Goal: Task Accomplishment & Management: Complete application form

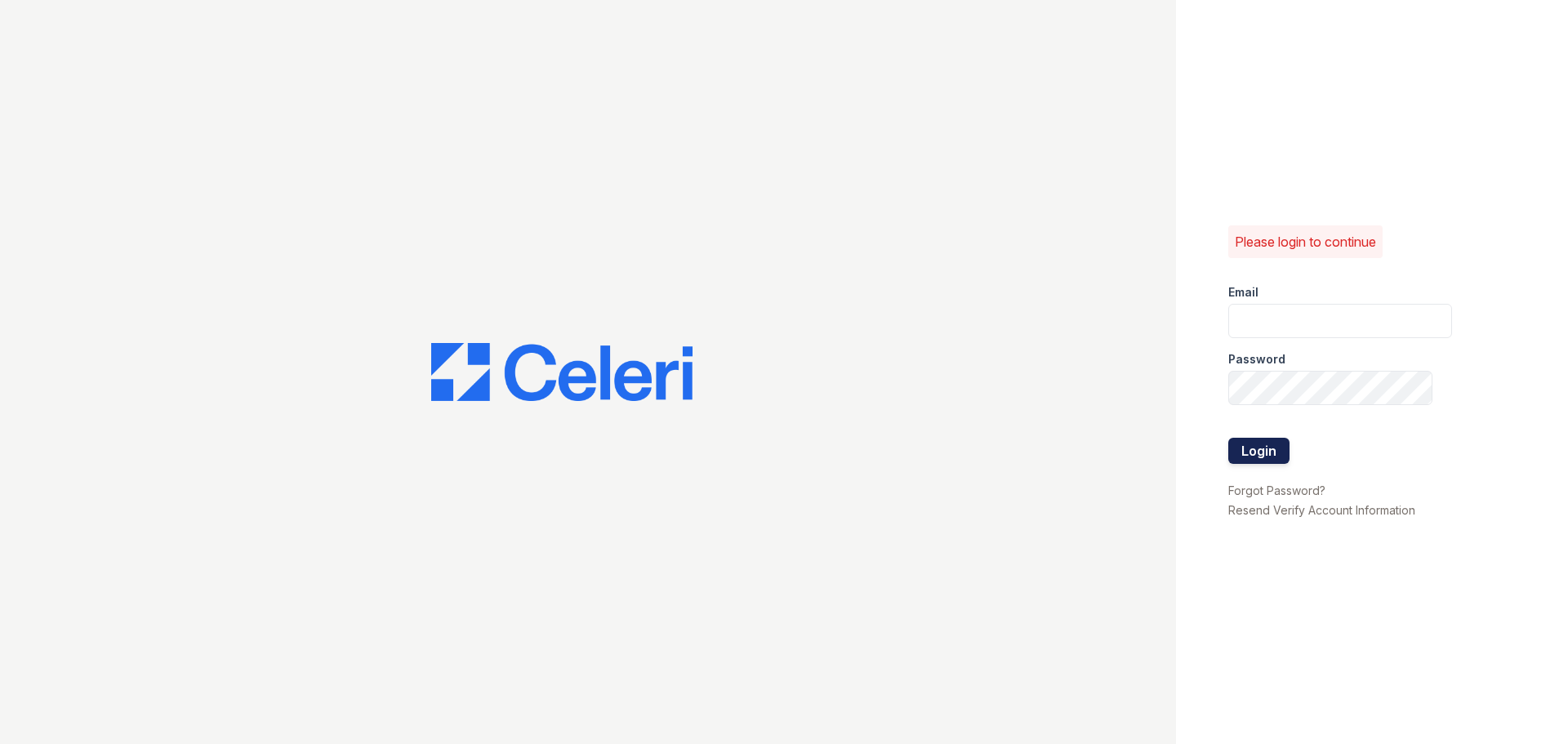
type input "[EMAIL_ADDRESS][DOMAIN_NAME]"
click at [1258, 442] on button "Login" at bounding box center [1259, 451] width 61 height 27
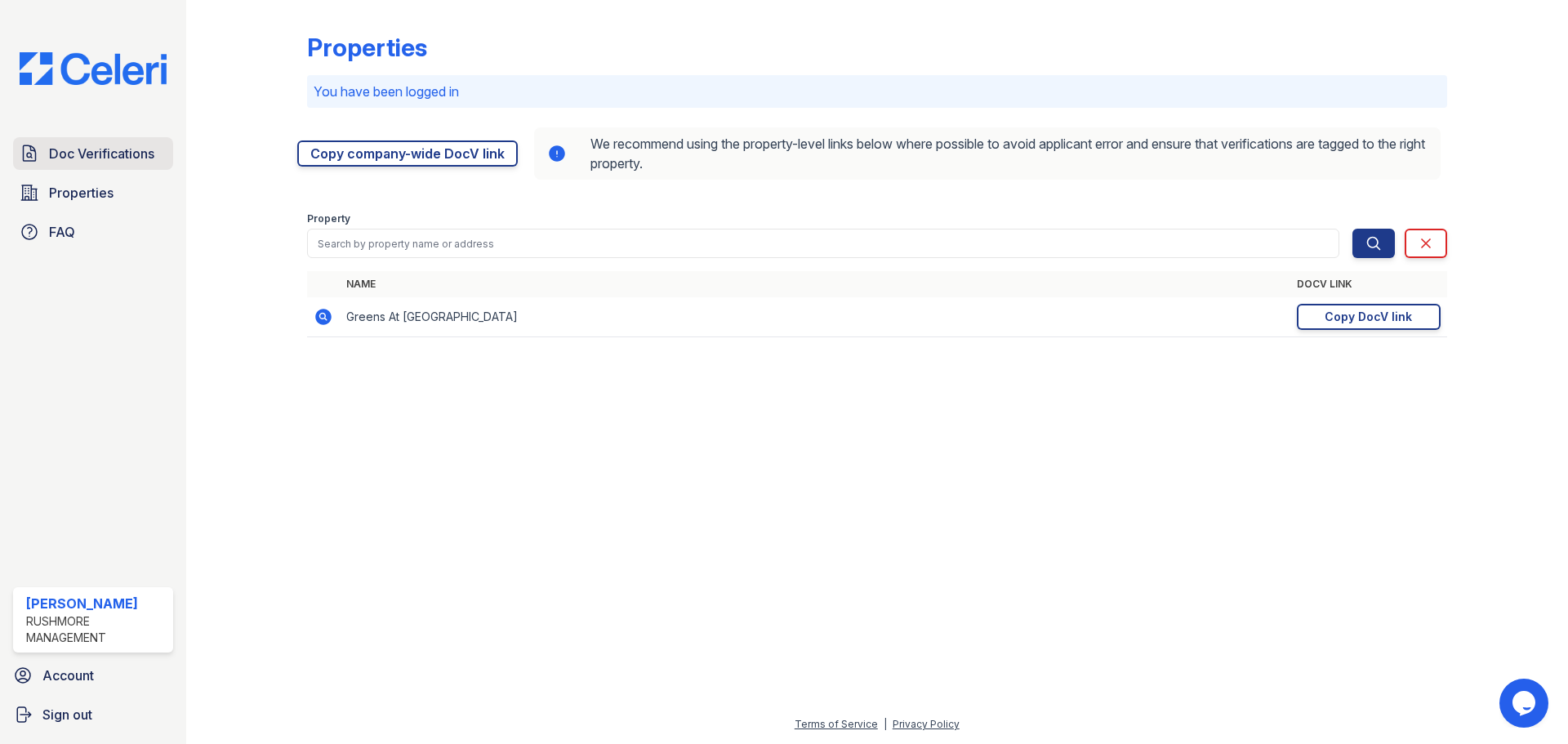
click at [117, 155] on span "Doc Verifications" at bounding box center [101, 154] width 105 height 20
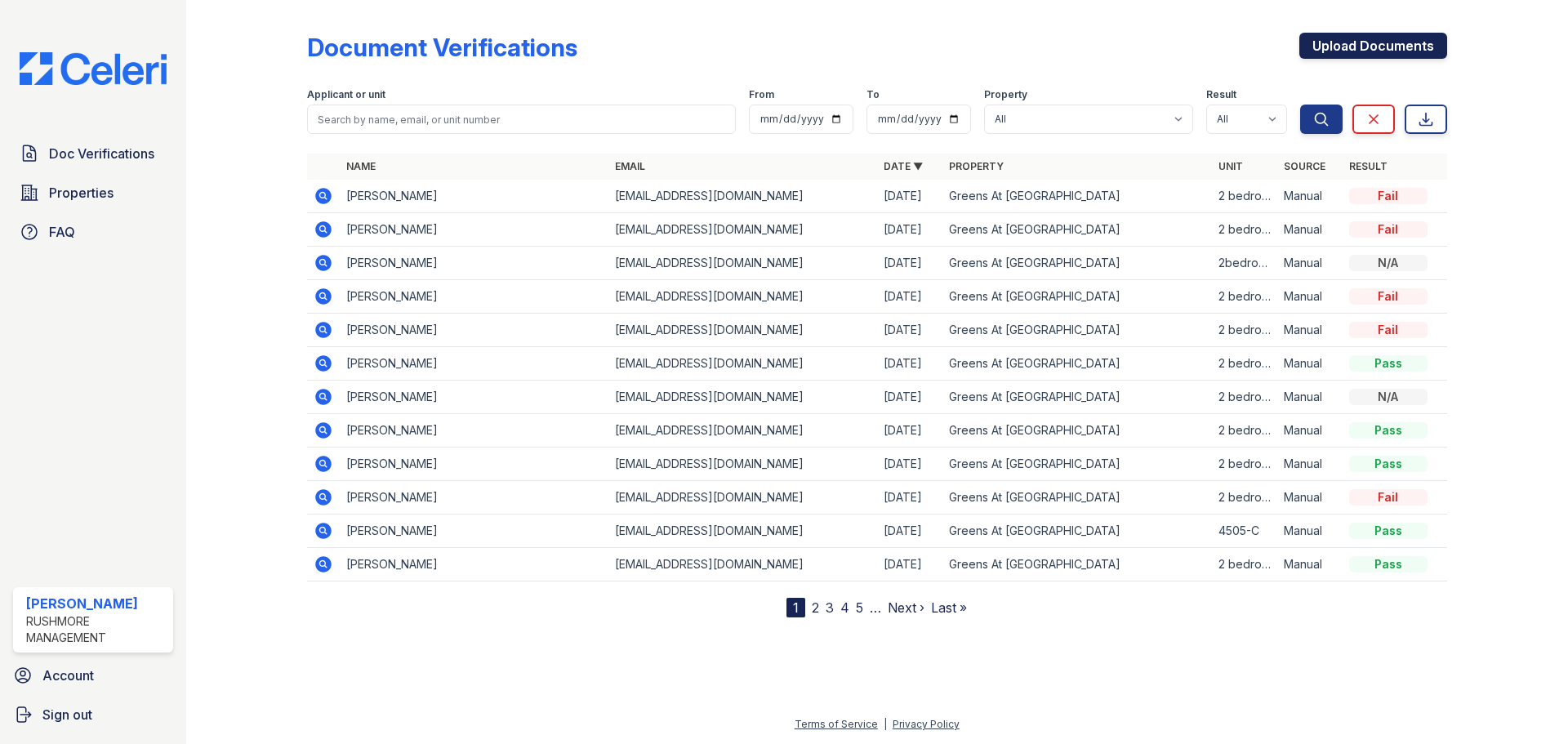
click at [1403, 44] on link "Upload Documents" at bounding box center [1373, 45] width 148 height 27
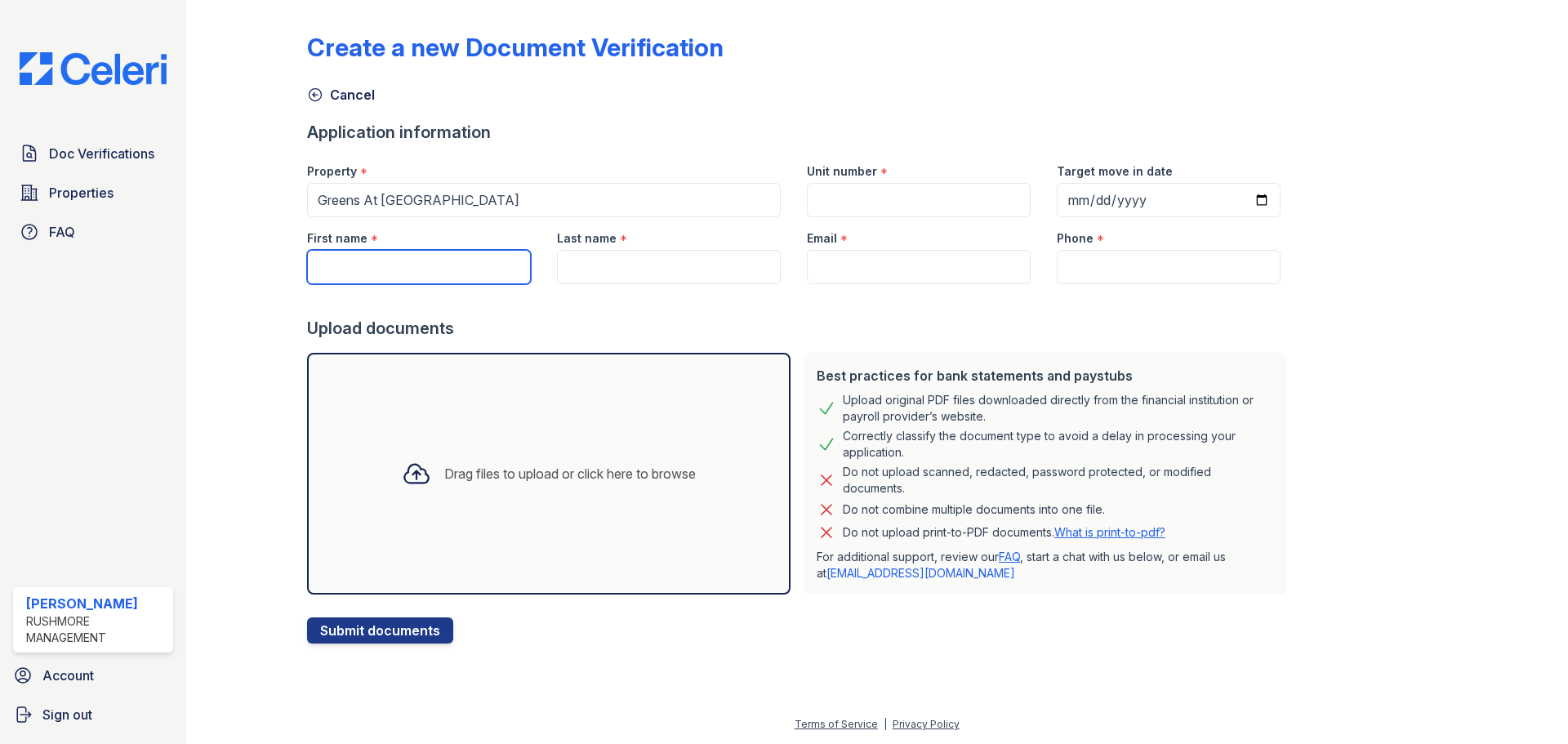
click at [373, 259] on input "First name" at bounding box center [418, 267] width 223 height 34
paste input "[PERSON_NAME]"
type input "[PERSON_NAME]"
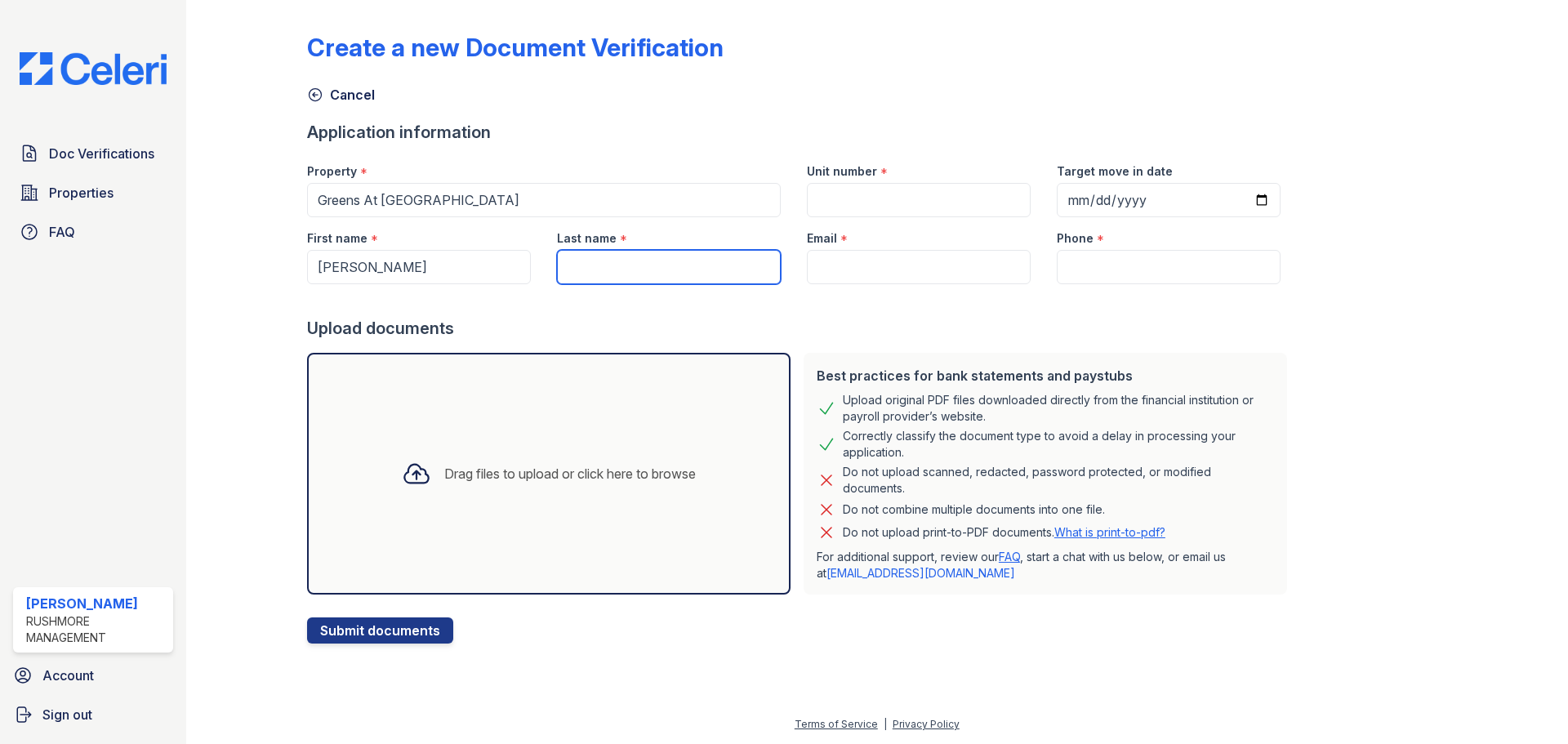
click at [634, 260] on input "Last name" at bounding box center [668, 267] width 223 height 34
paste input "[PERSON_NAME]"
drag, startPoint x: 609, startPoint y: 265, endPoint x: 456, endPoint y: 292, distance: 155.4
click at [461, 292] on form "Application information Property * Greens At [GEOGRAPHIC_DATA] Unit number * Ta…" at bounding box center [800, 382] width 987 height 523
type input "[PERSON_NAME]"
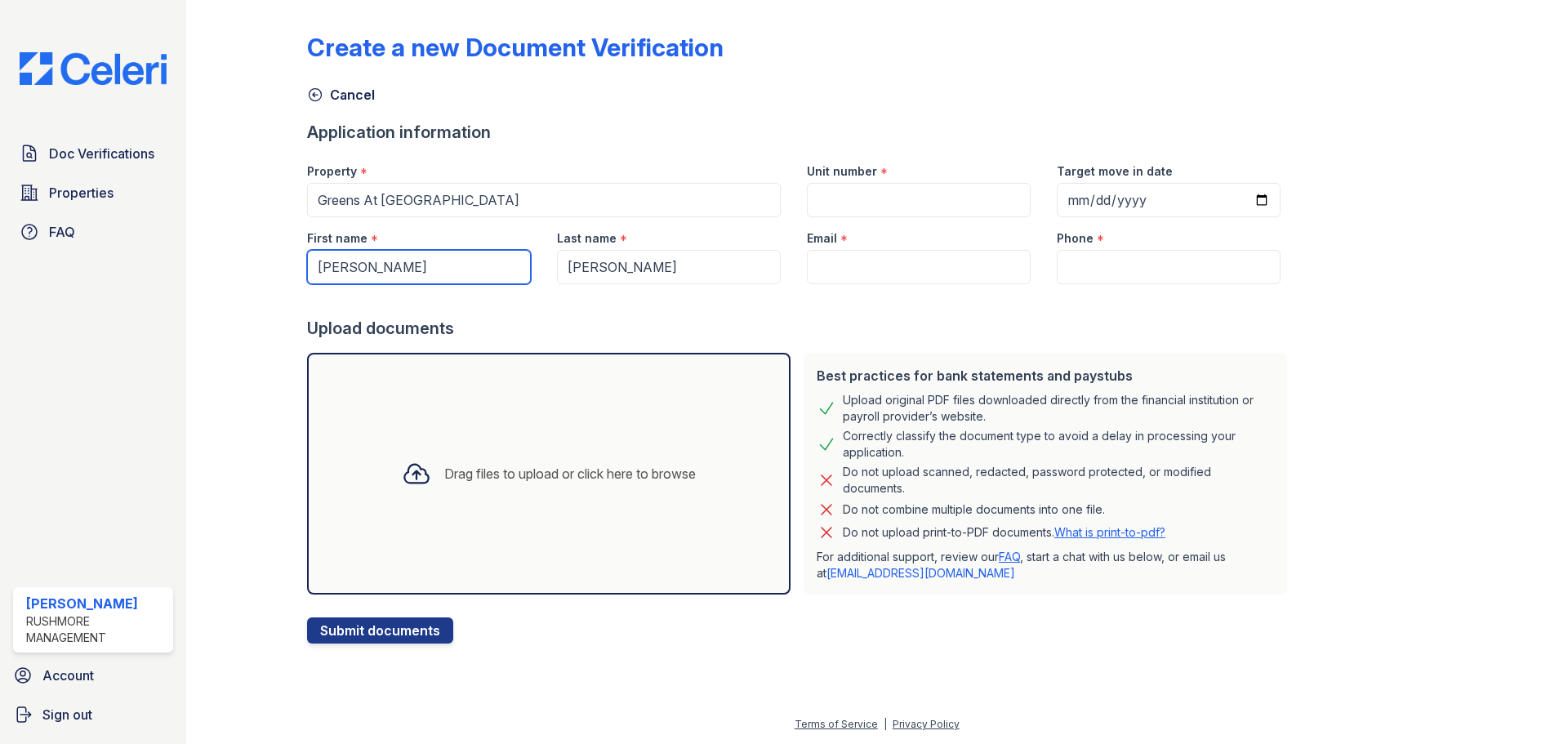
drag, startPoint x: 417, startPoint y: 278, endPoint x: 357, endPoint y: 275, distance: 60.1
click at [357, 275] on input "[PERSON_NAME]" at bounding box center [418, 267] width 223 height 34
type input "[PERSON_NAME]"
click at [869, 188] on input "Unit number" at bounding box center [918, 200] width 223 height 34
type input "2 bedroom"
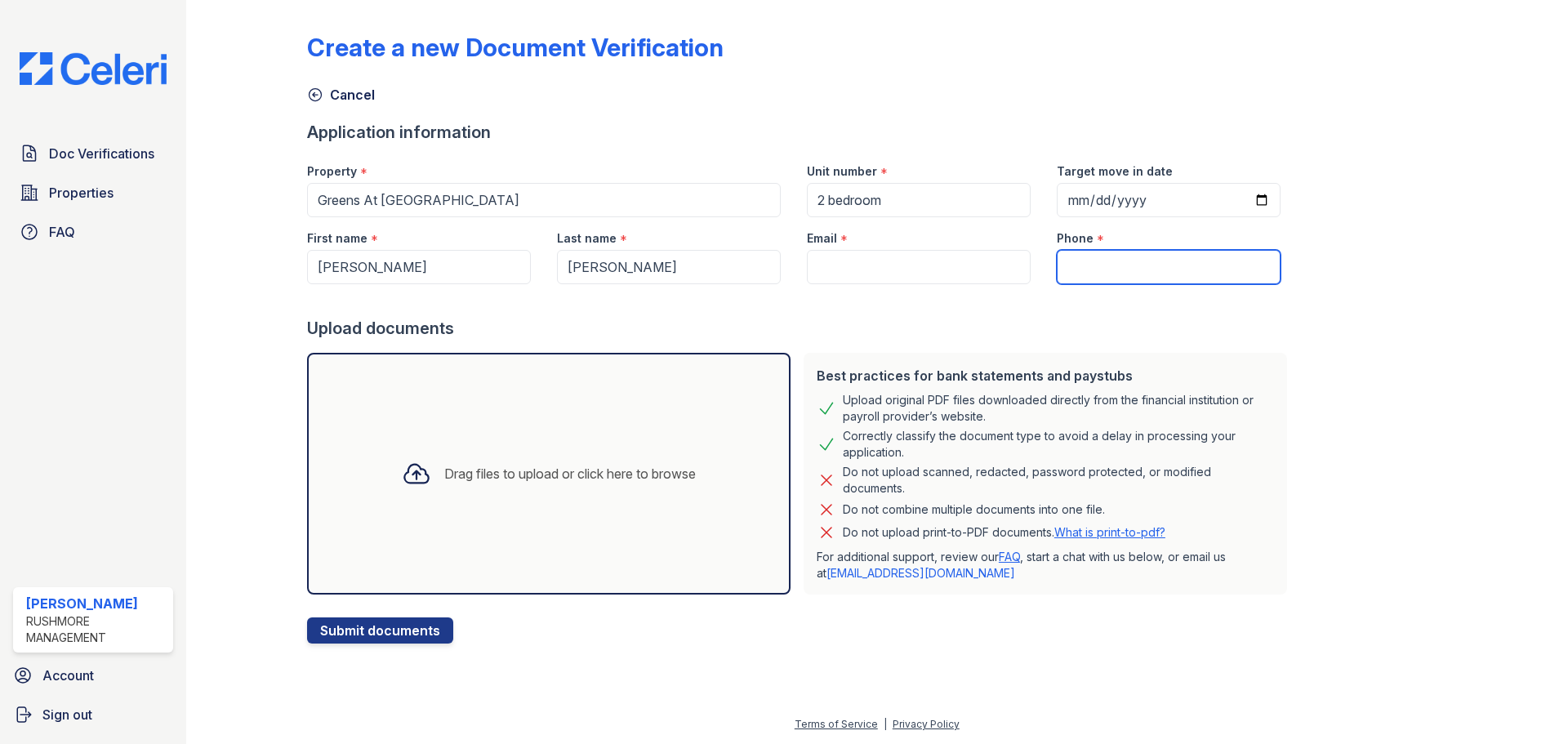
click at [1120, 263] on input "Phone" at bounding box center [1168, 267] width 223 height 34
type input "4104483552"
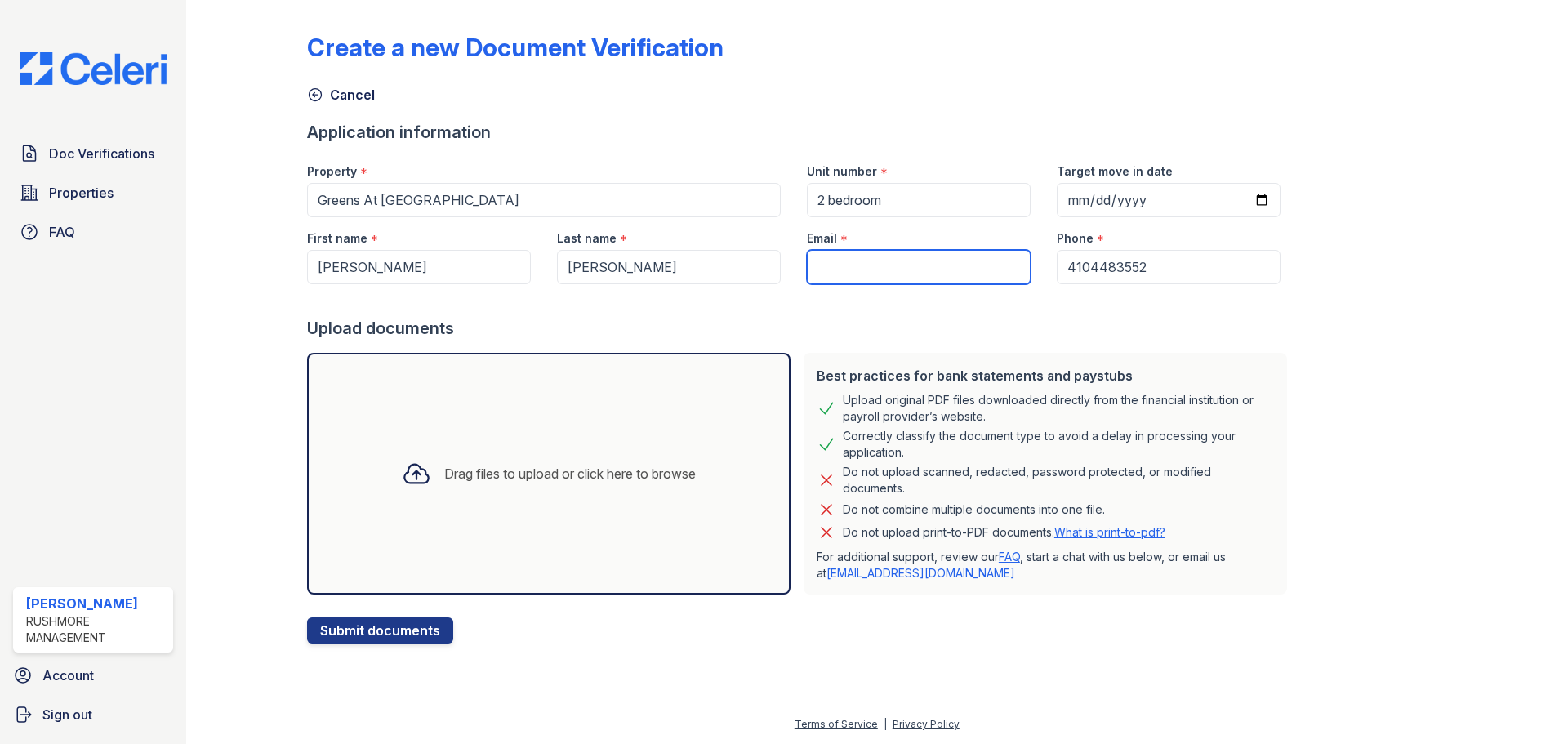
click at [934, 275] on input "Email" at bounding box center [918, 267] width 223 height 34
type input "[EMAIL_ADDRESS][DOMAIN_NAME]"
click at [1135, 333] on div "Upload documents" at bounding box center [800, 328] width 987 height 23
click at [529, 549] on div "Drag files to upload or click here to browse" at bounding box center [548, 474] width 483 height 242
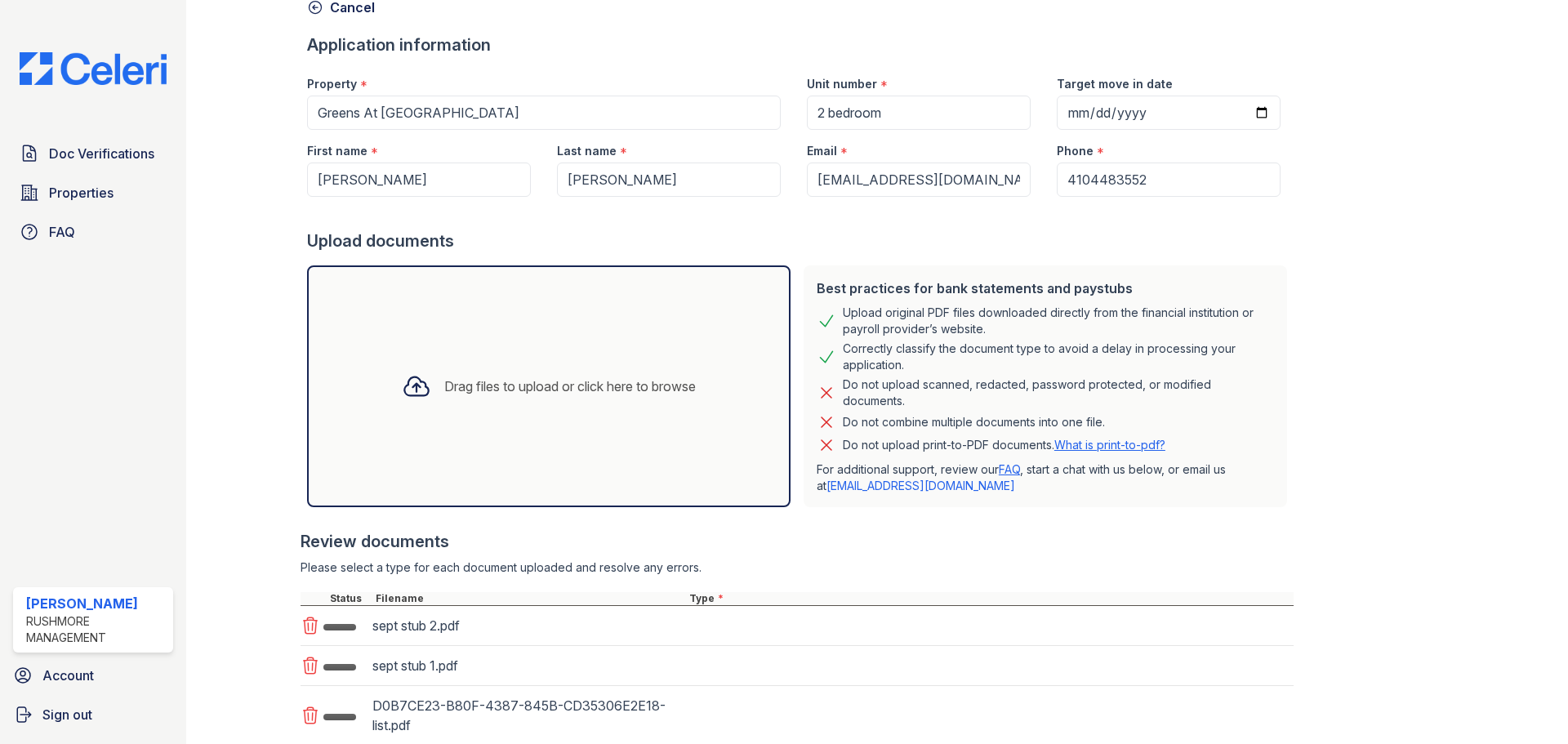
scroll to position [204, 0]
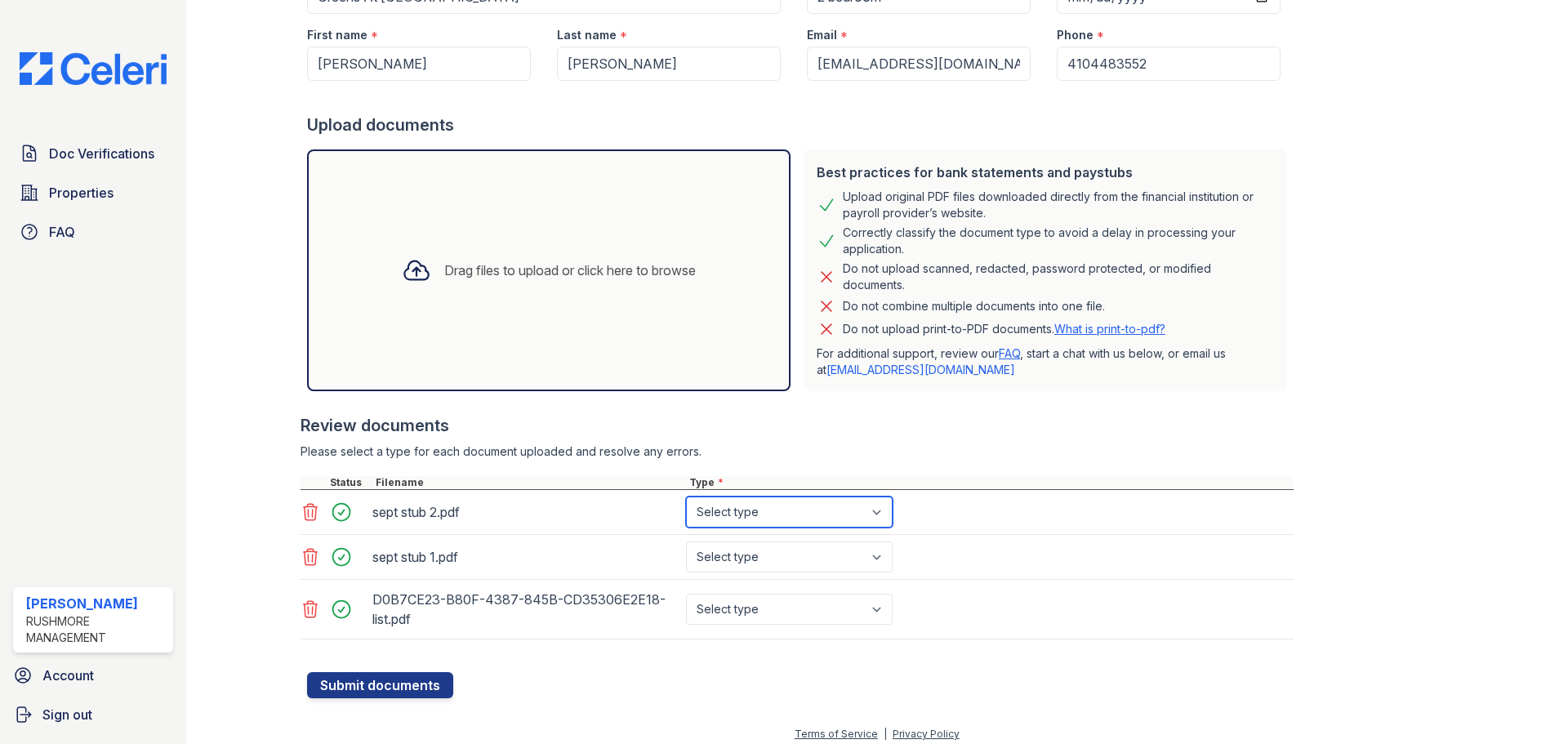
click at [788, 524] on select "Select type Paystub Bank Statement Offer Letter Tax Documents Benefit Award Let…" at bounding box center [789, 513] width 207 height 31
select select "paystub"
click at [686, 497] on select "Select type Paystub Bank Statement Offer Letter Tax Documents Benefit Award Let…" at bounding box center [789, 513] width 207 height 31
click at [750, 554] on select "Select type Paystub Bank Statement Offer Letter Tax Documents Benefit Award Let…" at bounding box center [789, 557] width 207 height 31
select select "paystub"
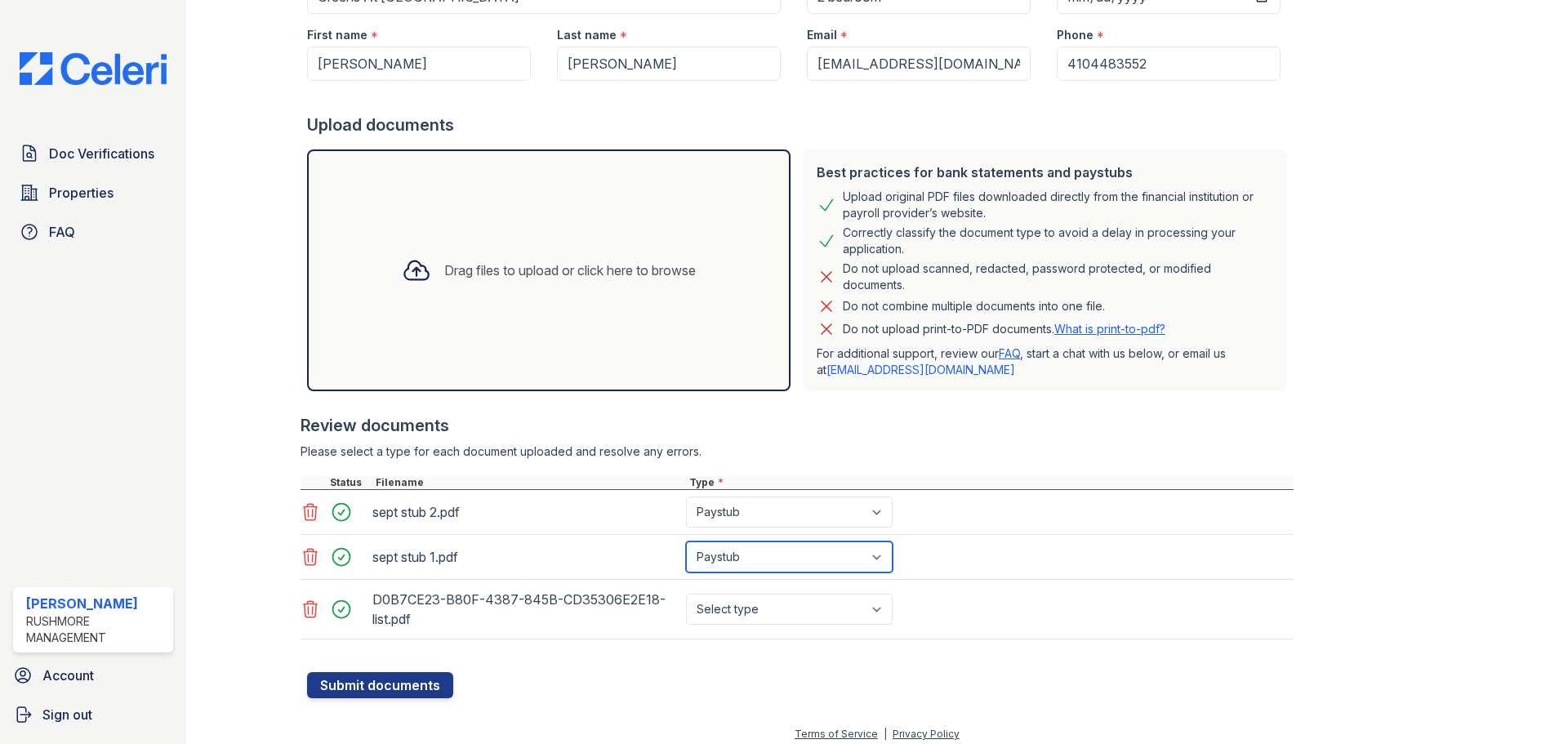
click at [686, 541] on select "Select type Paystub Bank Statement Offer Letter Tax Documents Benefit Award Let…" at bounding box center [789, 557] width 207 height 31
click at [747, 616] on select "Select type Paystub Bank Statement Offer Letter Tax Documents Benefit Award Let…" at bounding box center [789, 609] width 207 height 31
click at [686, 593] on select "Select type Paystub Bank Statement Offer Letter Tax Documents Benefit Award Let…" at bounding box center [789, 609] width 207 height 31
drag, startPoint x: 737, startPoint y: 623, endPoint x: 733, endPoint y: 595, distance: 28.3
click at [737, 623] on select "Select type Paystub Bank Statement Offer Letter Tax Documents Benefit Award Let…" at bounding box center [789, 609] width 207 height 31
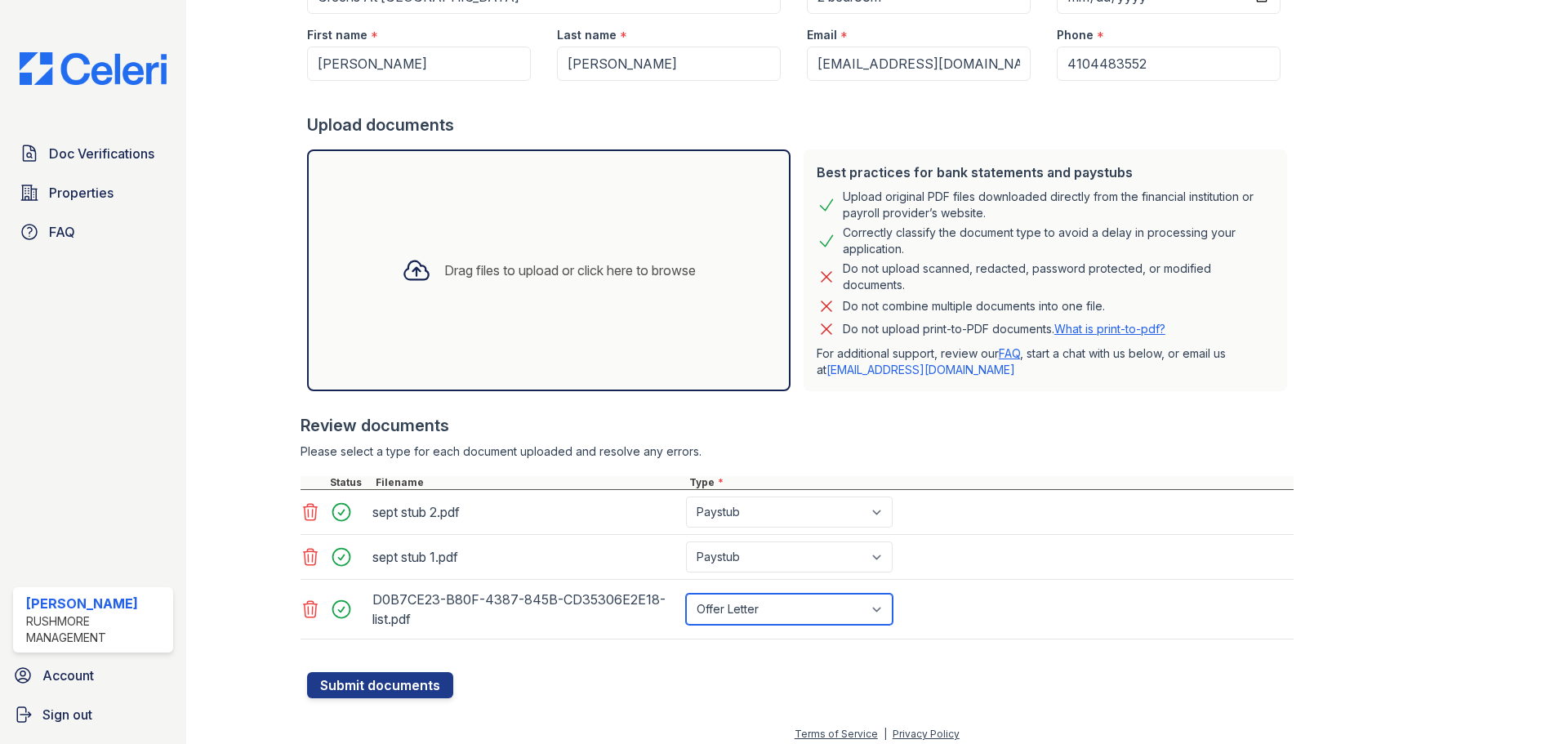
select select "bank_statement"
click at [686, 593] on select "Select type Paystub Bank Statement Offer Letter Tax Documents Benefit Award Let…" at bounding box center [789, 609] width 207 height 31
click at [433, 692] on button "Submit documents" at bounding box center [380, 685] width 147 height 27
